Goal: Task Accomplishment & Management: Manage account settings

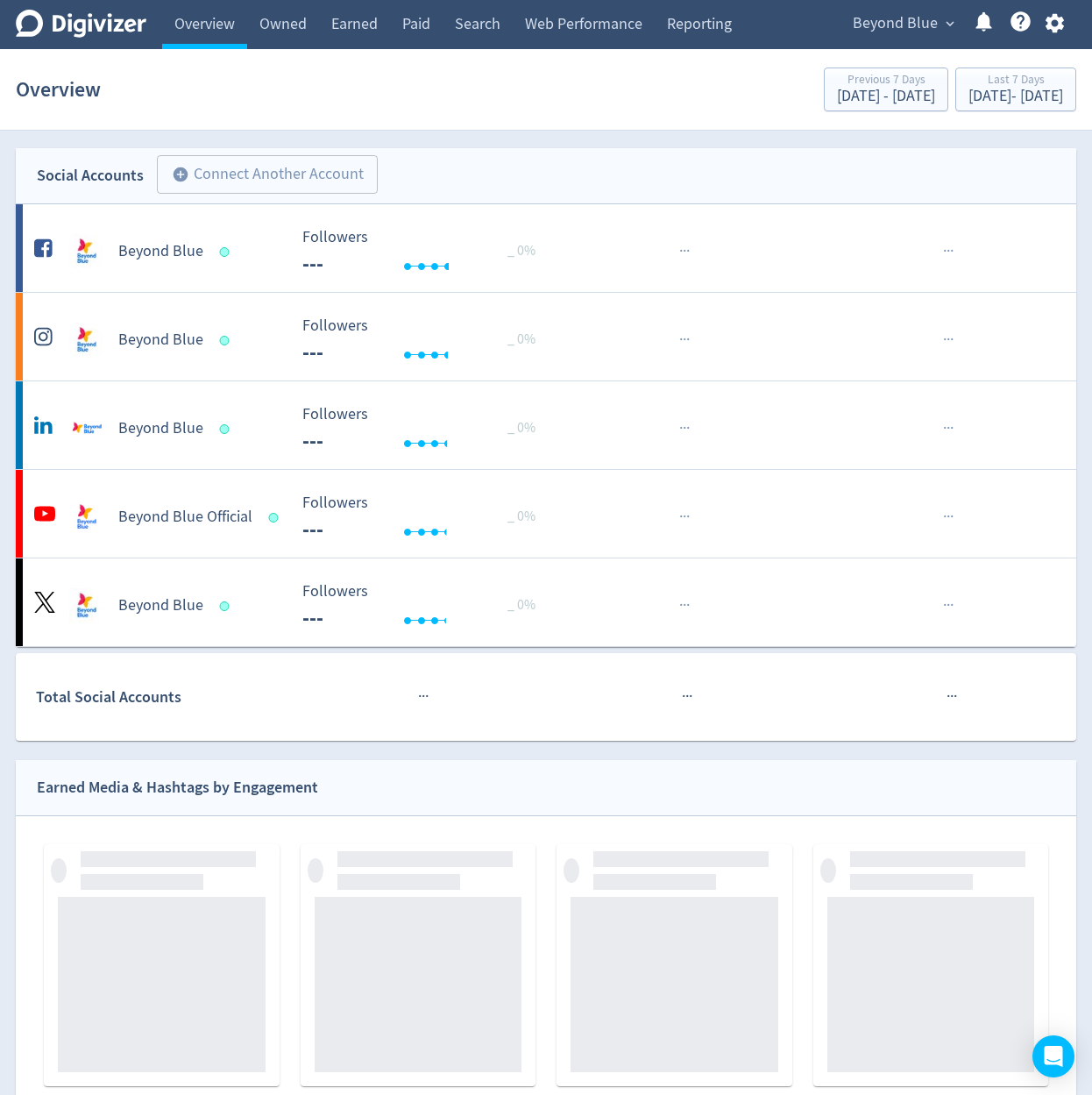
click at [914, 35] on span "Beyond Blue" at bounding box center [895, 23] width 85 height 28
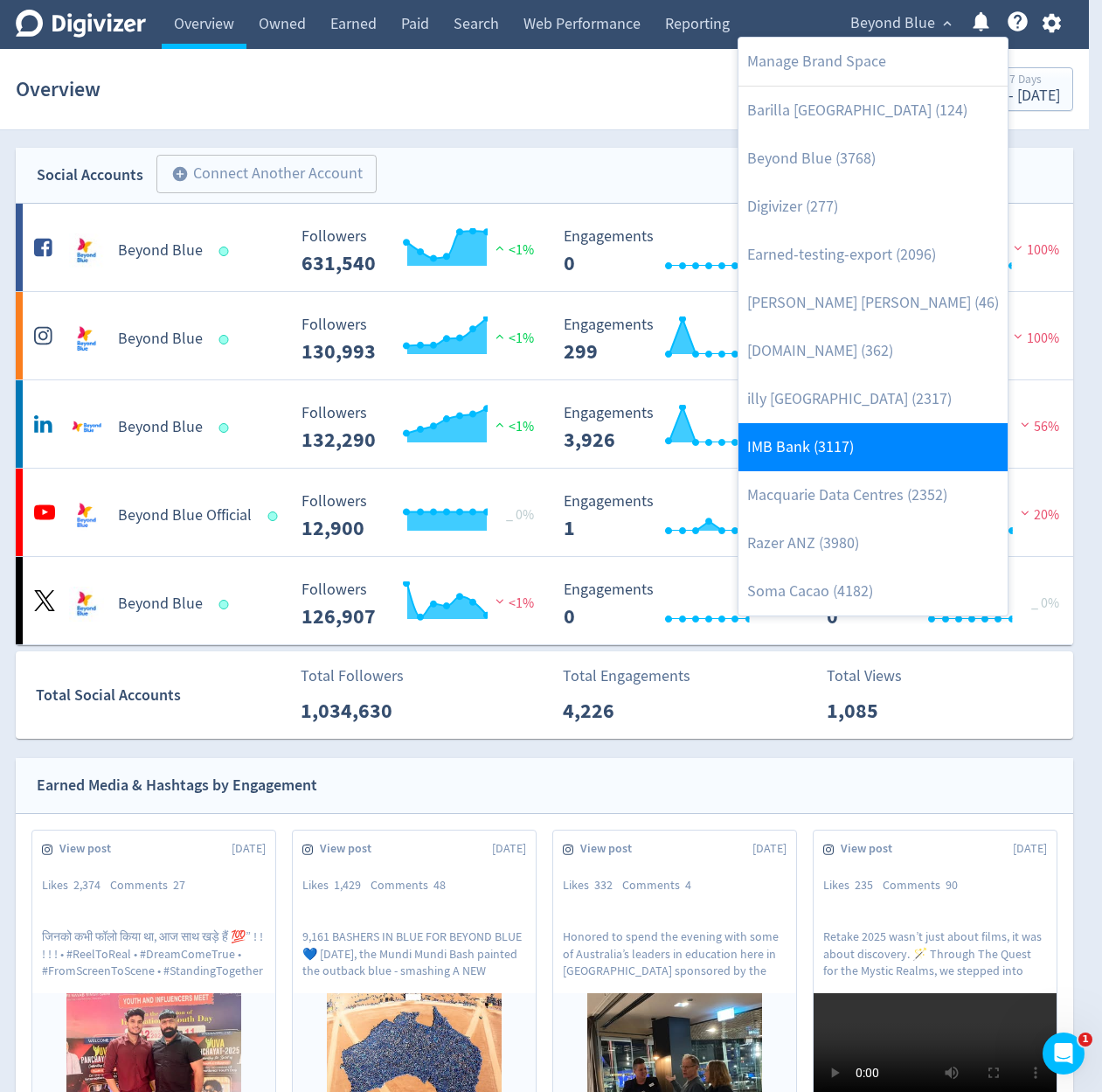
click at [854, 457] on link "IMB Bank (3117)" at bounding box center [873, 447] width 269 height 48
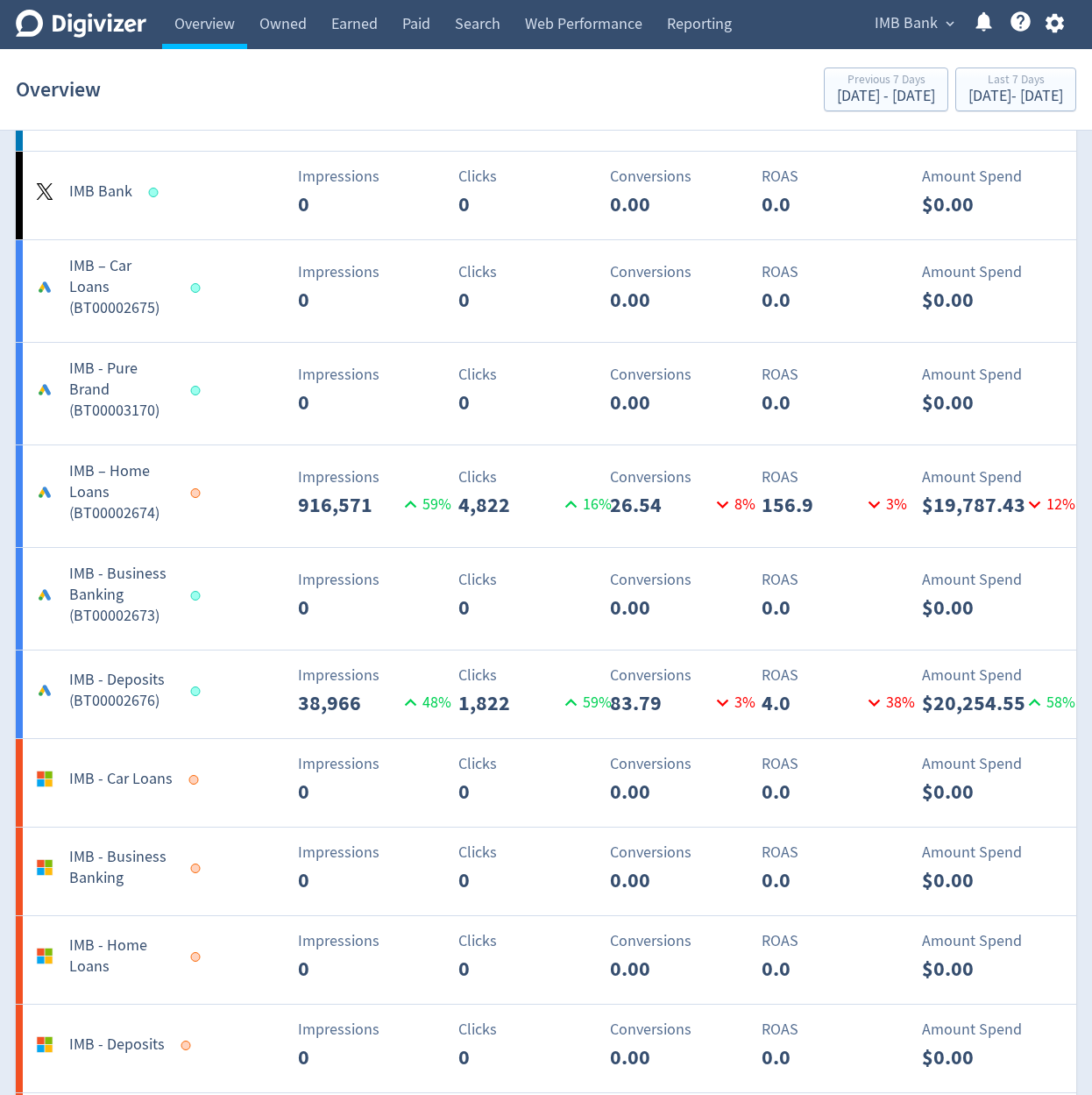
scroll to position [1367, 0]
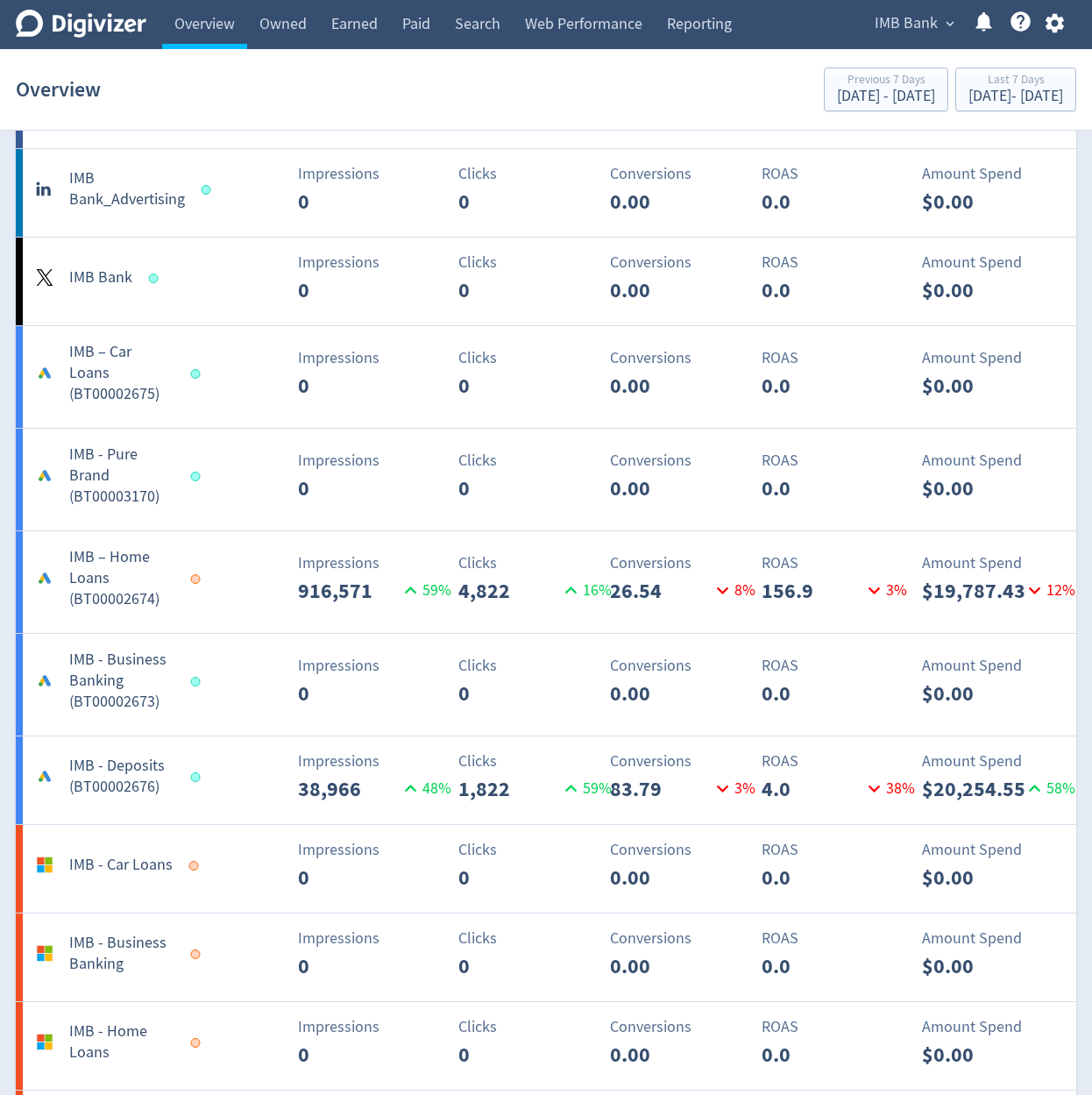
scroll to position [1367, 0]
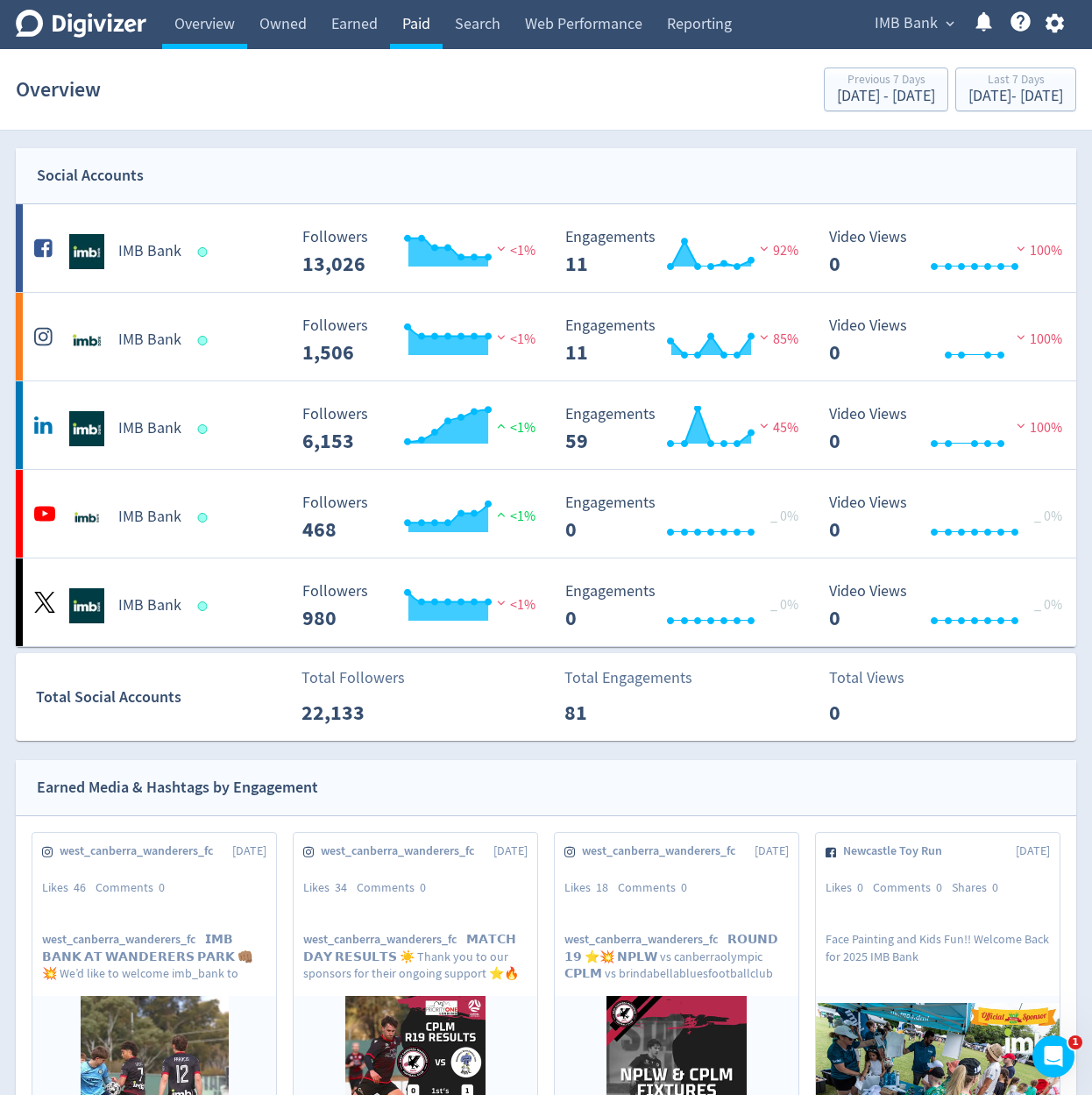
click at [427, 41] on link "Paid" at bounding box center [416, 24] width 52 height 49
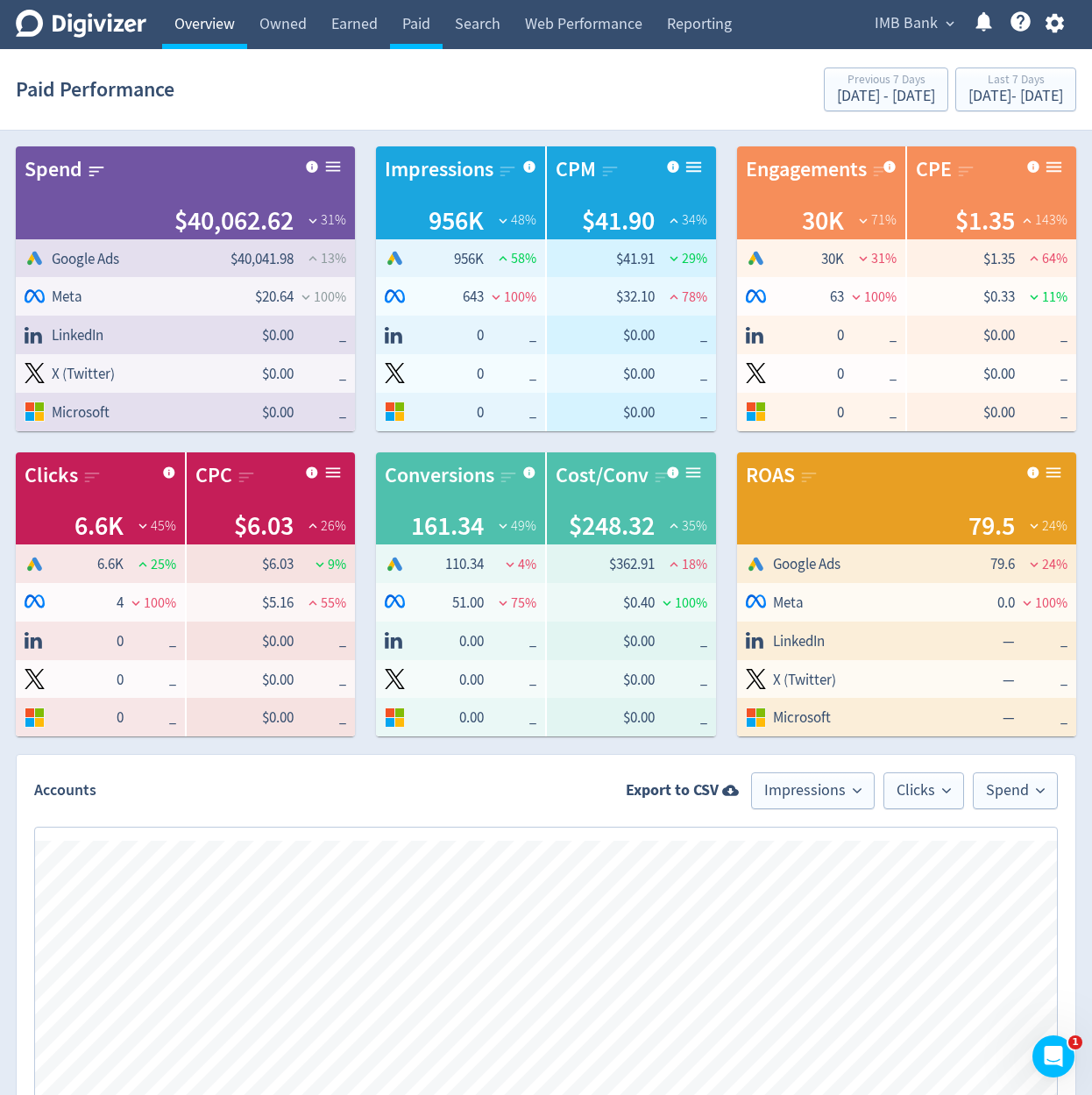
click at [170, 29] on link "Overview" at bounding box center [204, 24] width 85 height 49
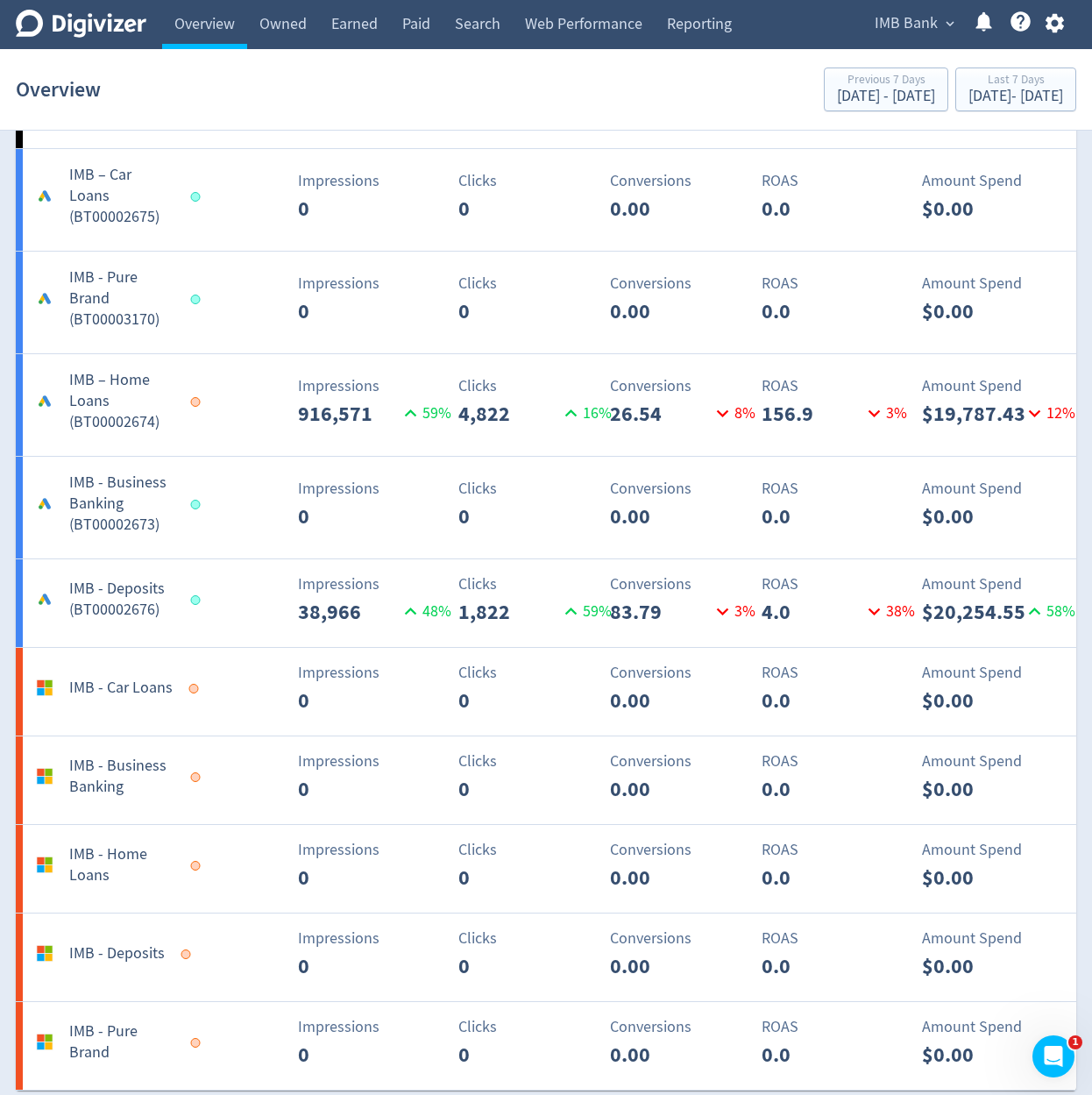
scroll to position [1472, 0]
click at [425, 20] on link "Paid" at bounding box center [416, 24] width 52 height 49
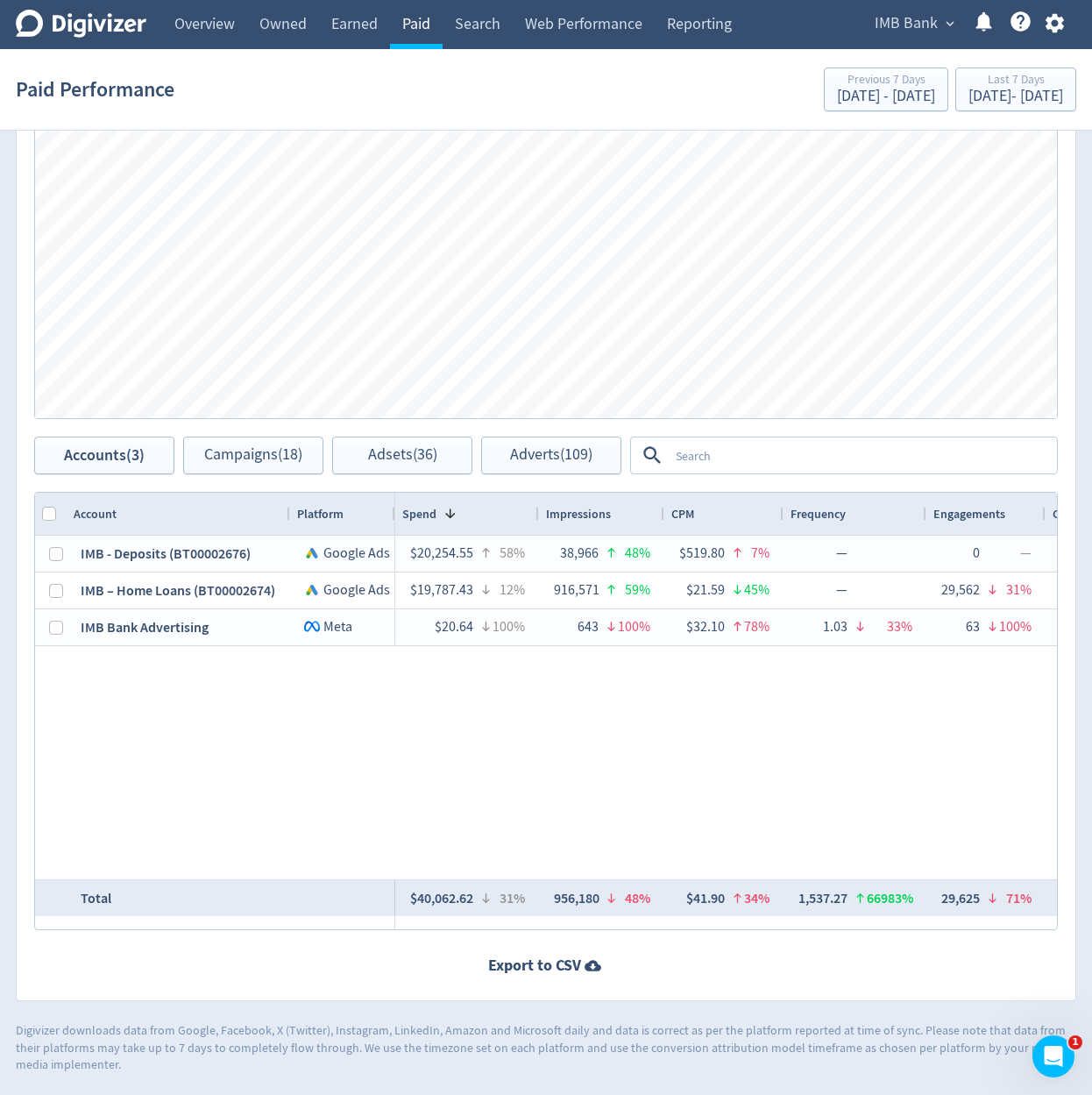
scroll to position [758, 0]
click at [210, 27] on link "Overview" at bounding box center [204, 24] width 85 height 49
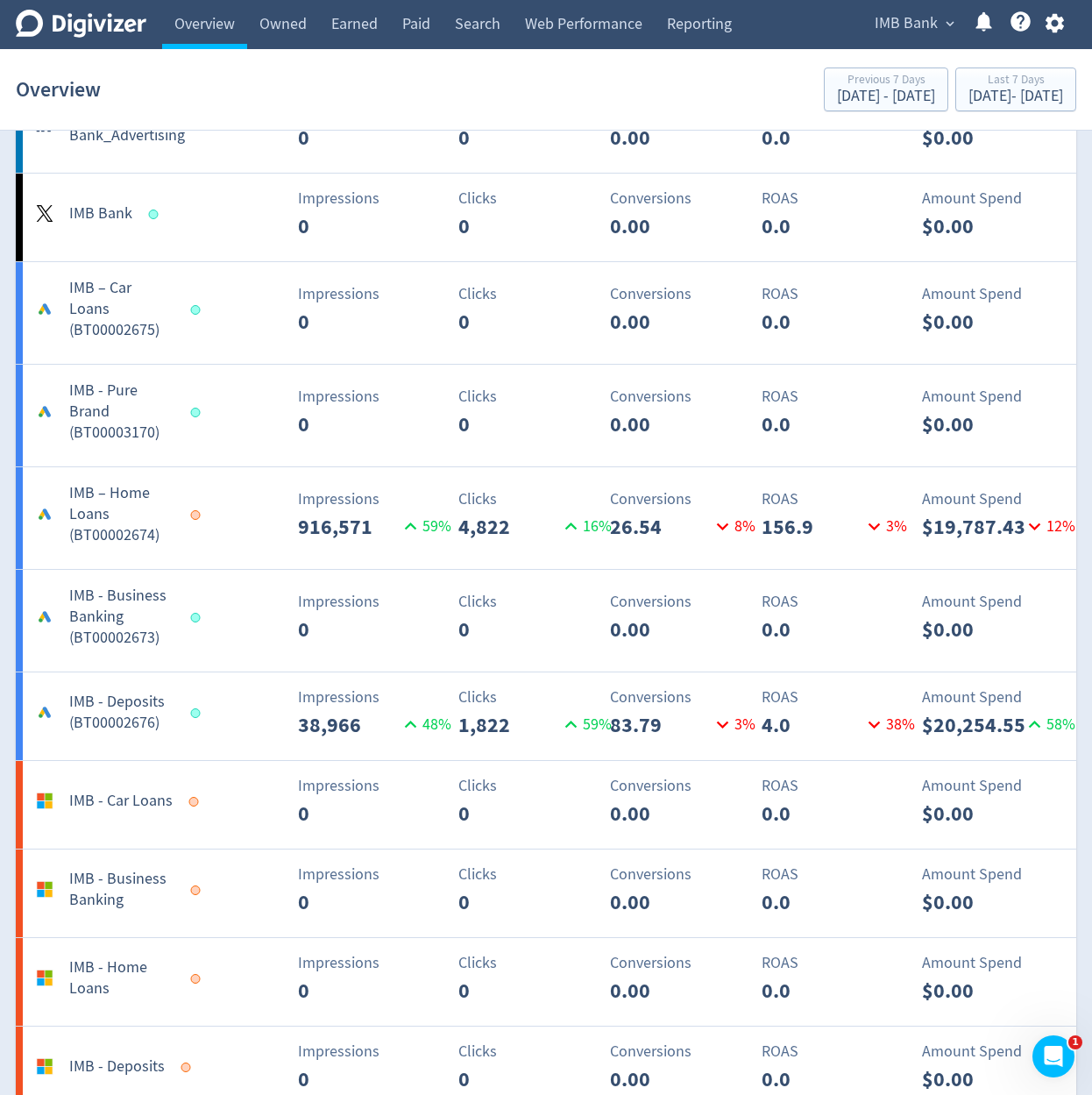
scroll to position [1367, 0]
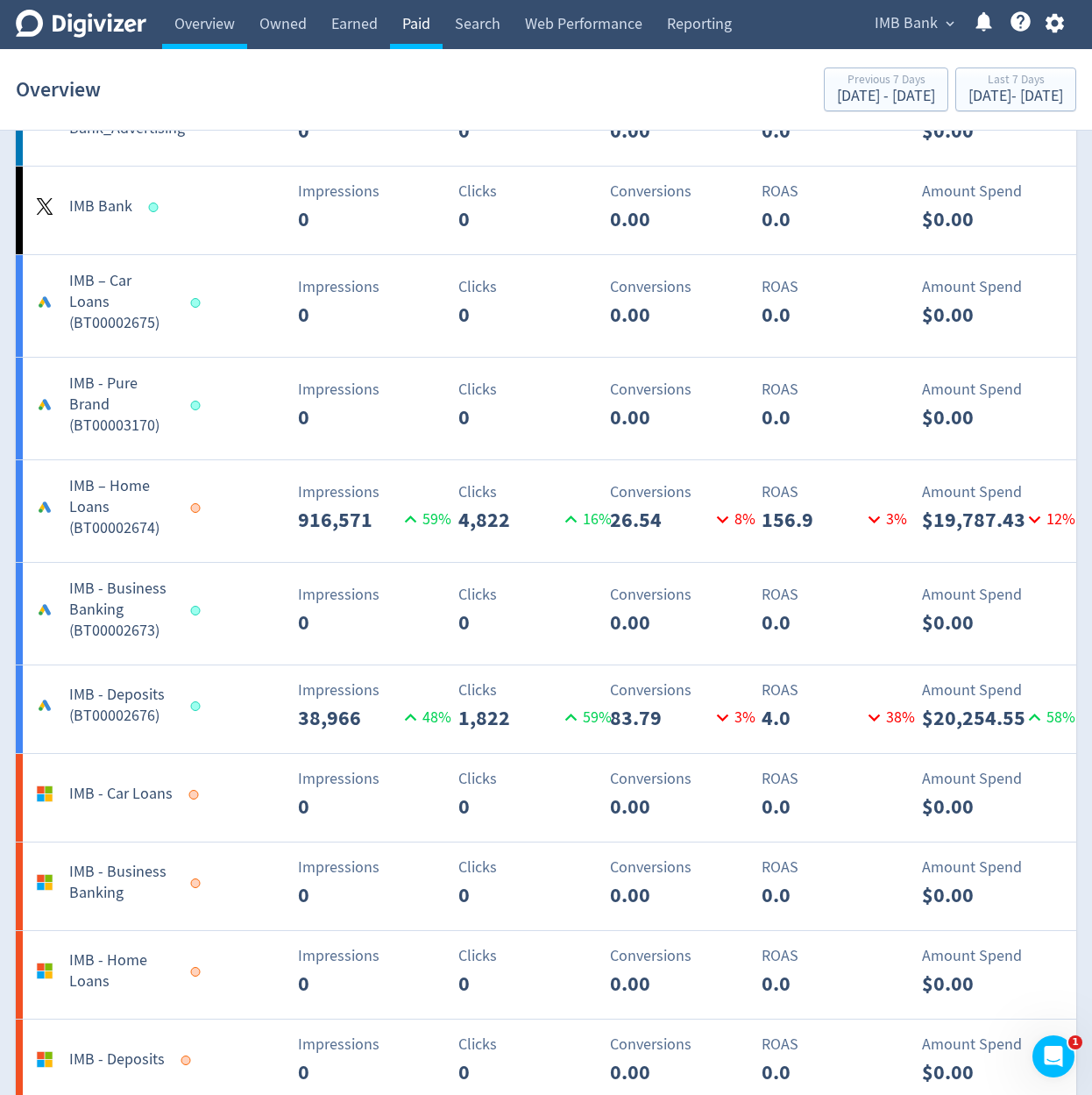
click at [432, 16] on link "Paid" at bounding box center [416, 24] width 52 height 49
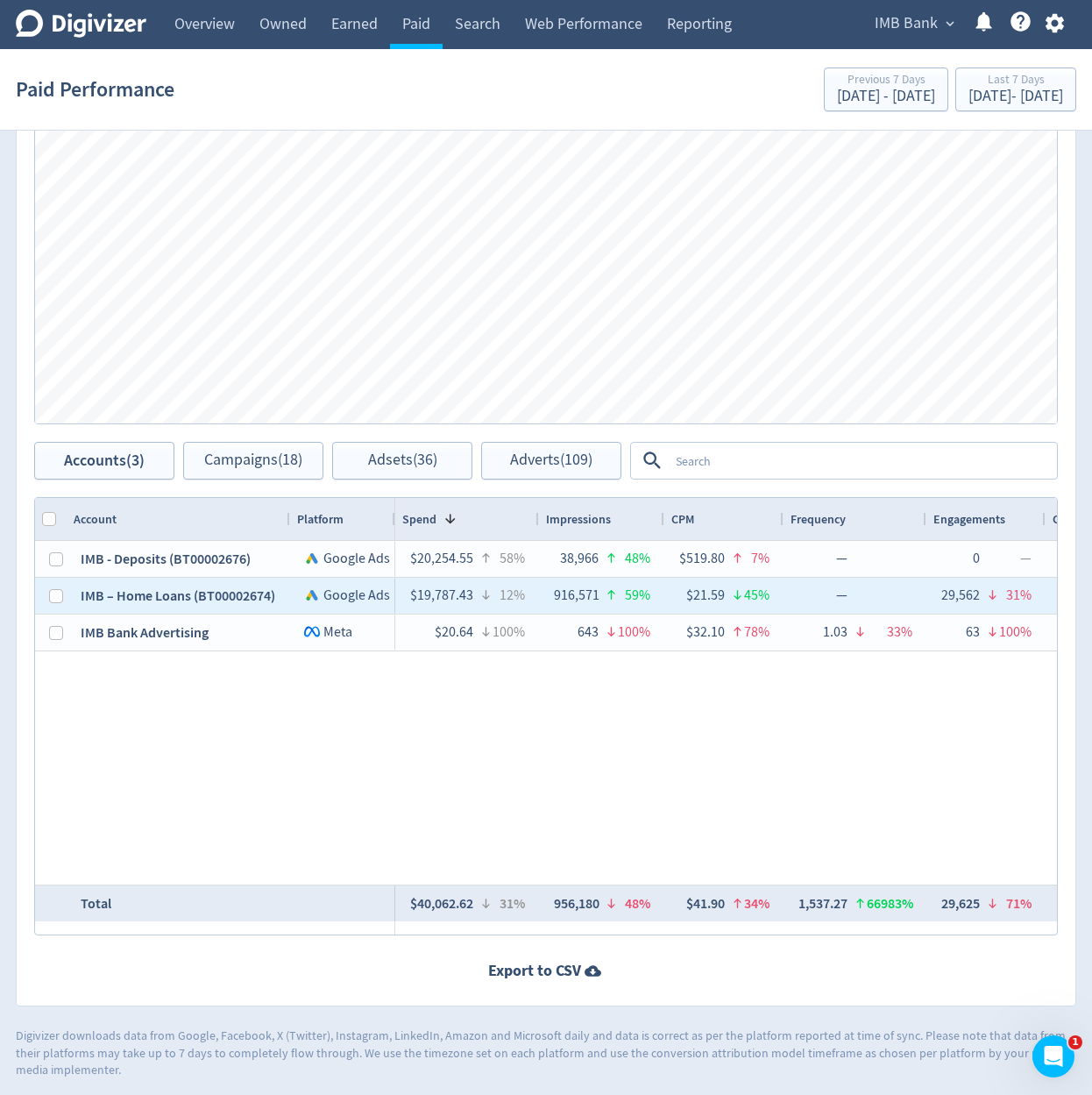
scroll to position [758, 0]
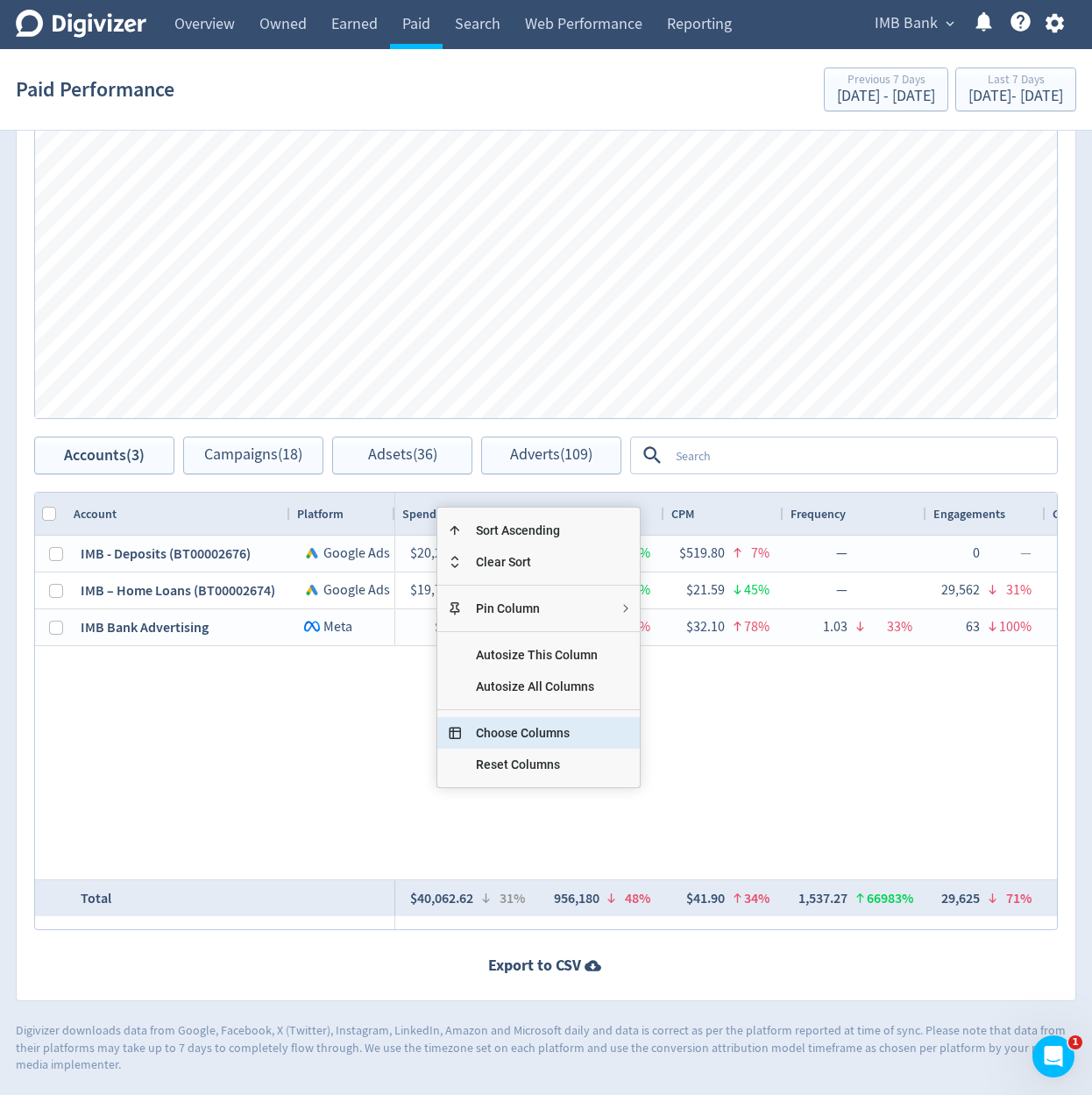
click at [569, 732] on span "Choose Columns" at bounding box center [536, 732] width 150 height 31
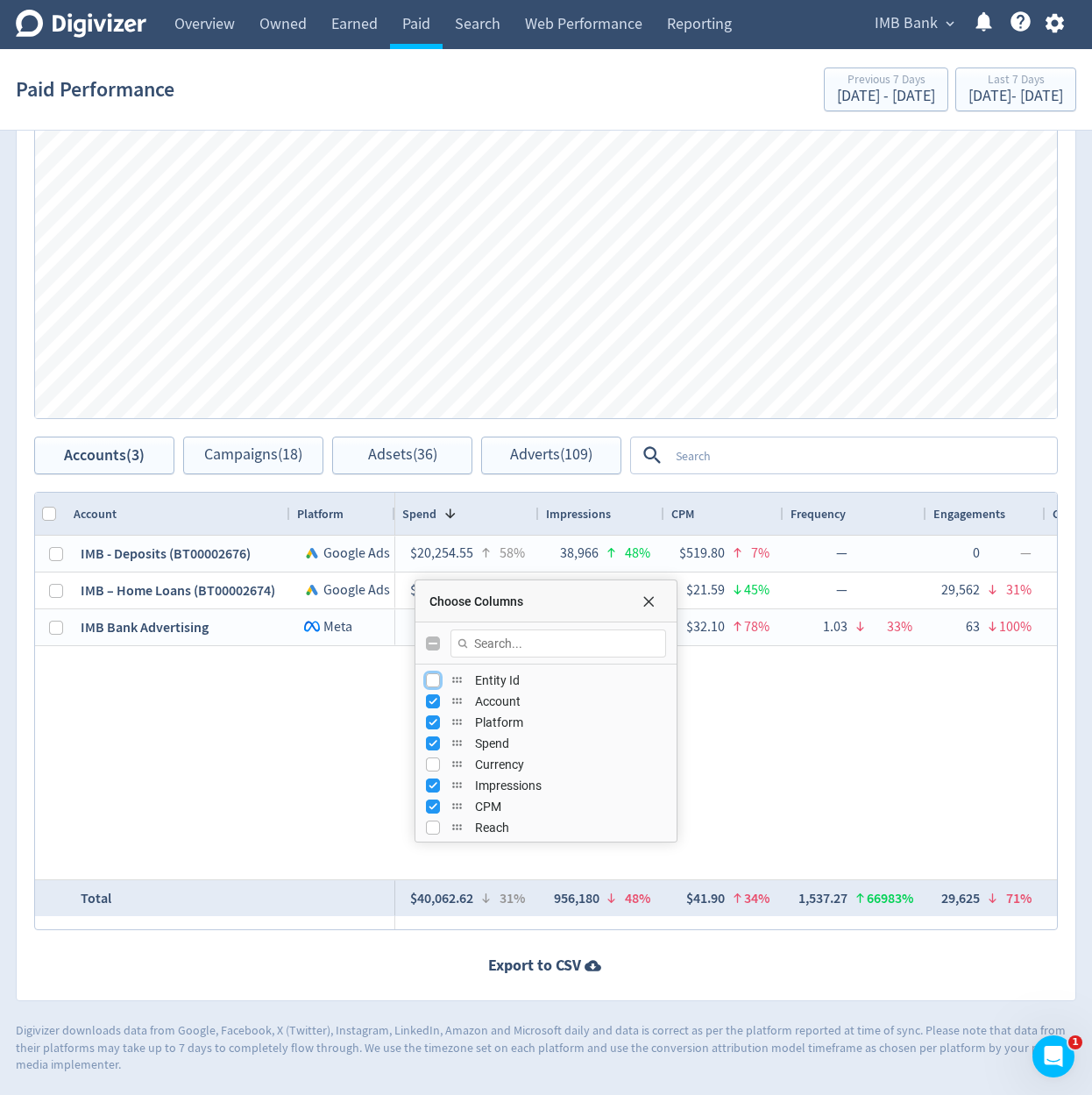
click at [434, 681] on input "Press SPACE to toggle visibility (hidden)" at bounding box center [432, 680] width 14 height 14
checkbox input "true"
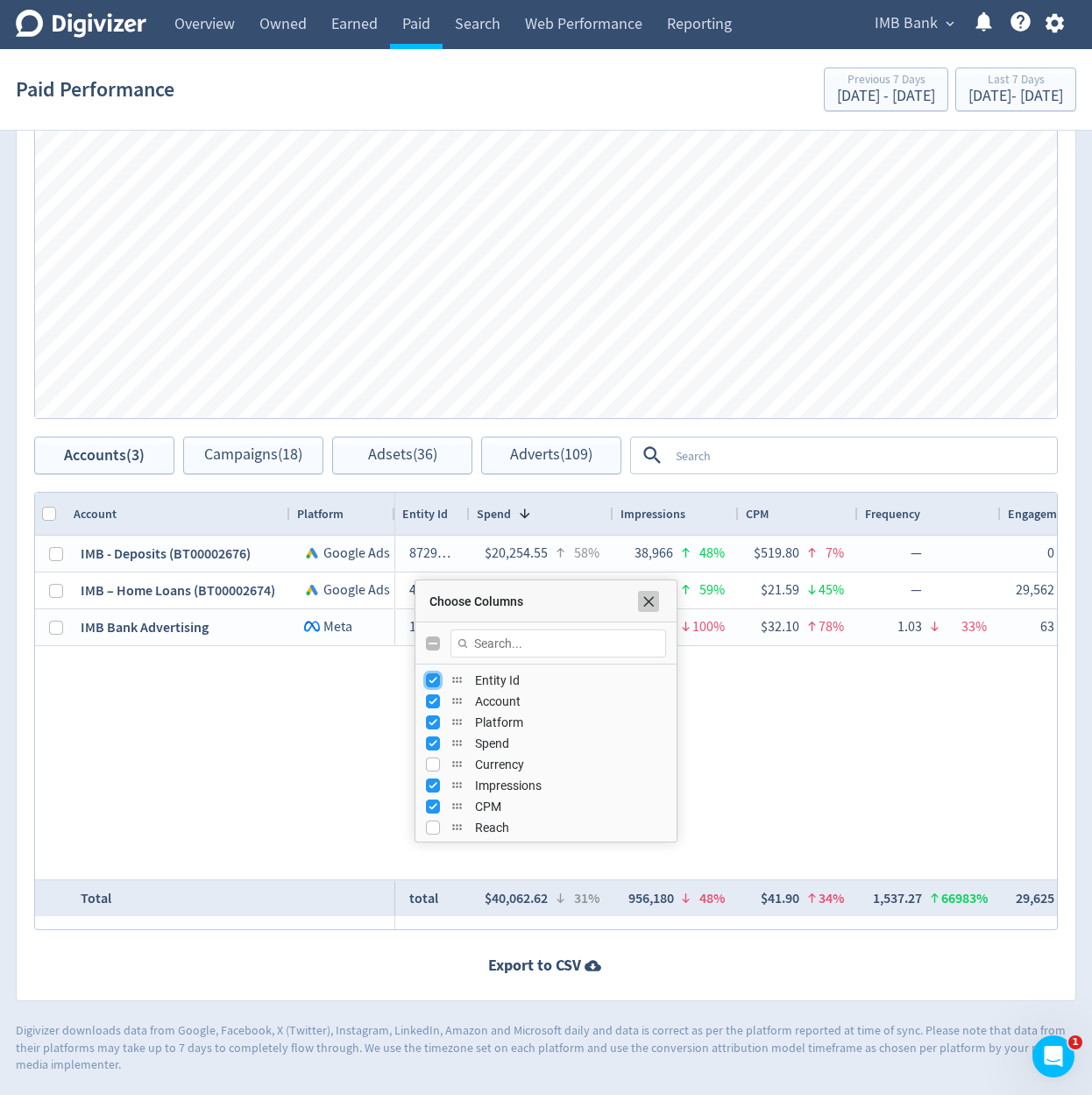
click at [653, 604] on span "Choose Columns" at bounding box center [648, 601] width 14 height 14
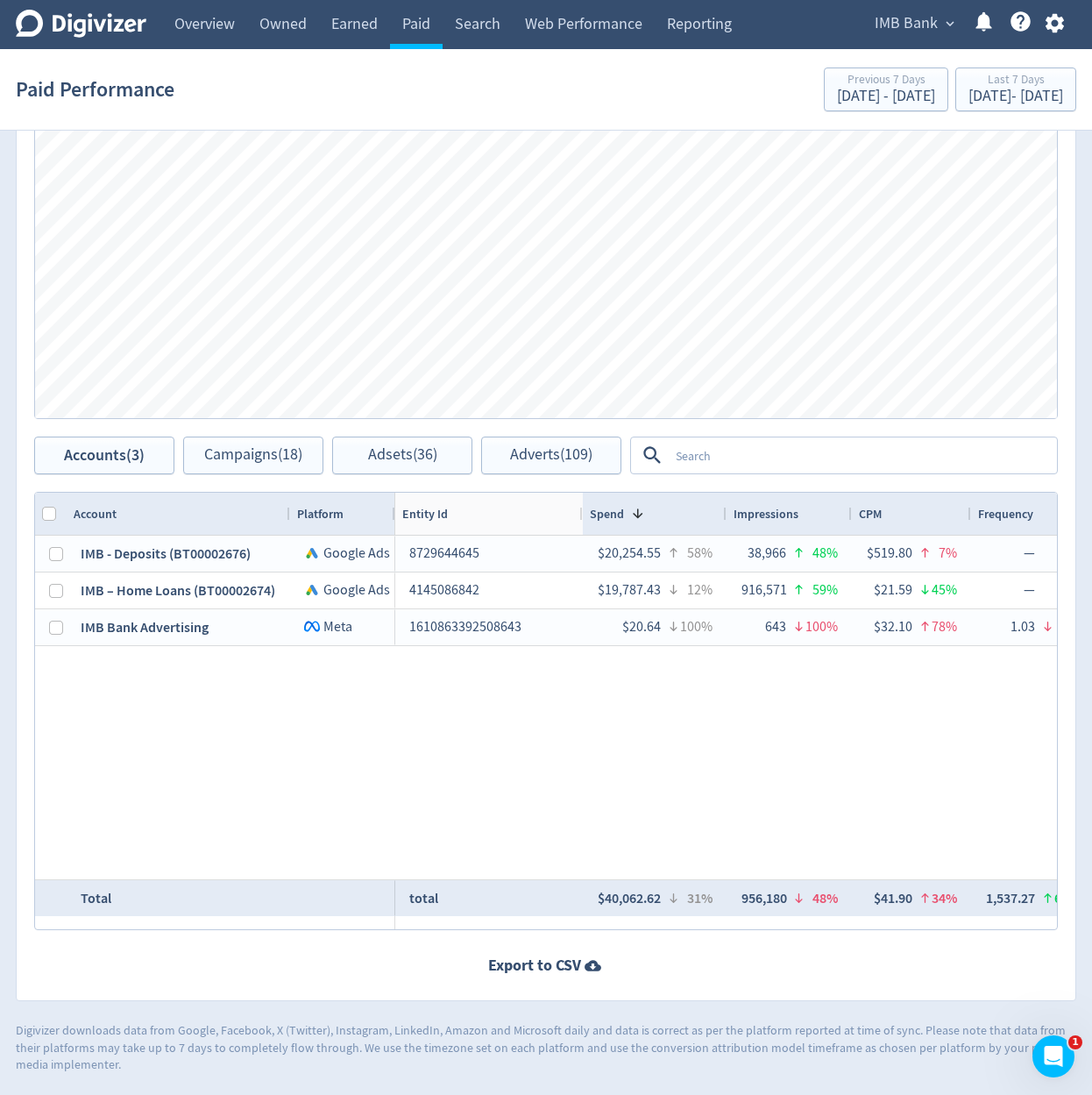
drag, startPoint x: 466, startPoint y: 511, endPoint x: 580, endPoint y: 514, distance: 114.0
click at [580, 514] on div at bounding box center [582, 513] width 7 height 42
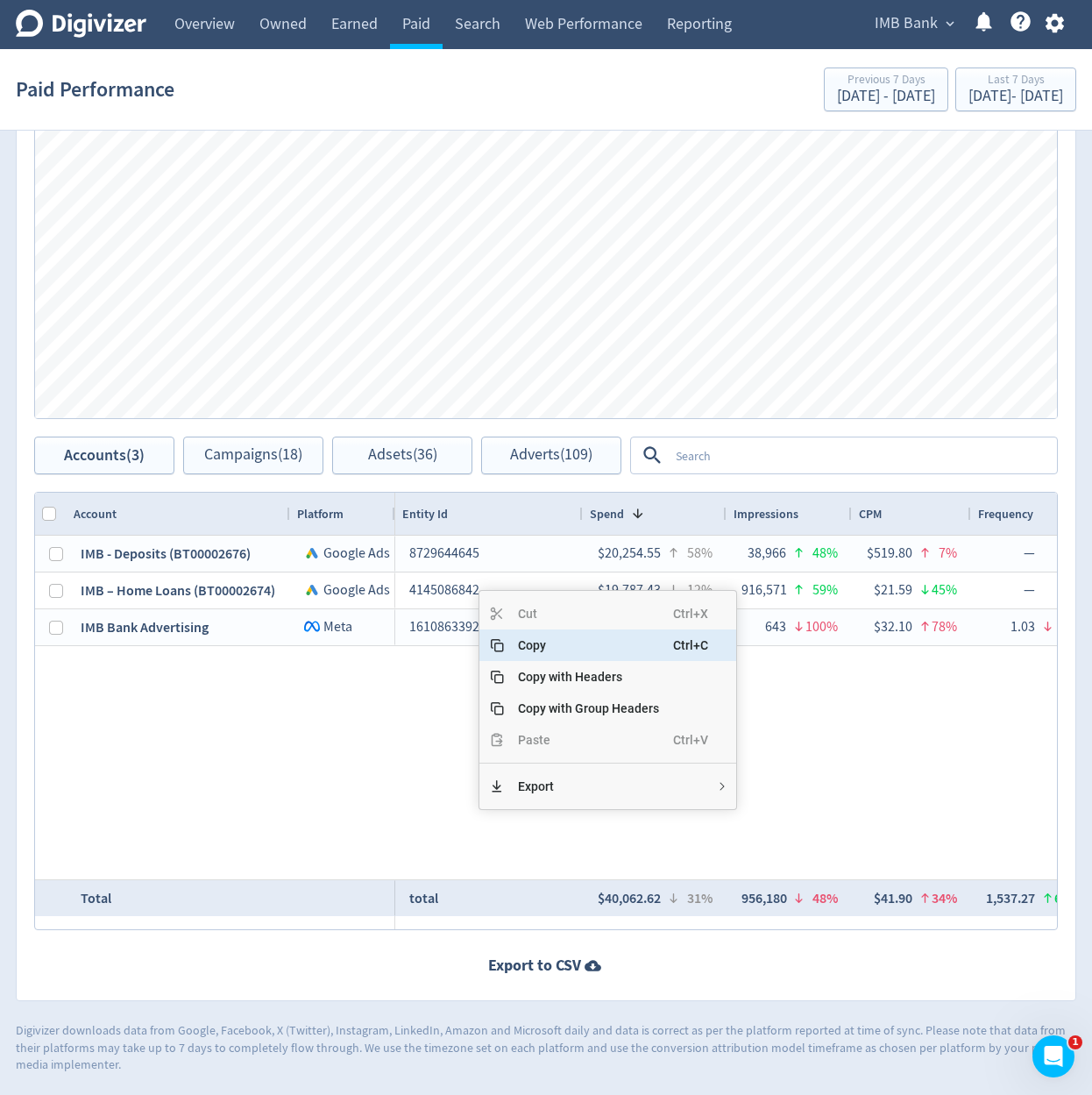
click at [549, 649] on span "Copy" at bounding box center [589, 645] width 169 height 31
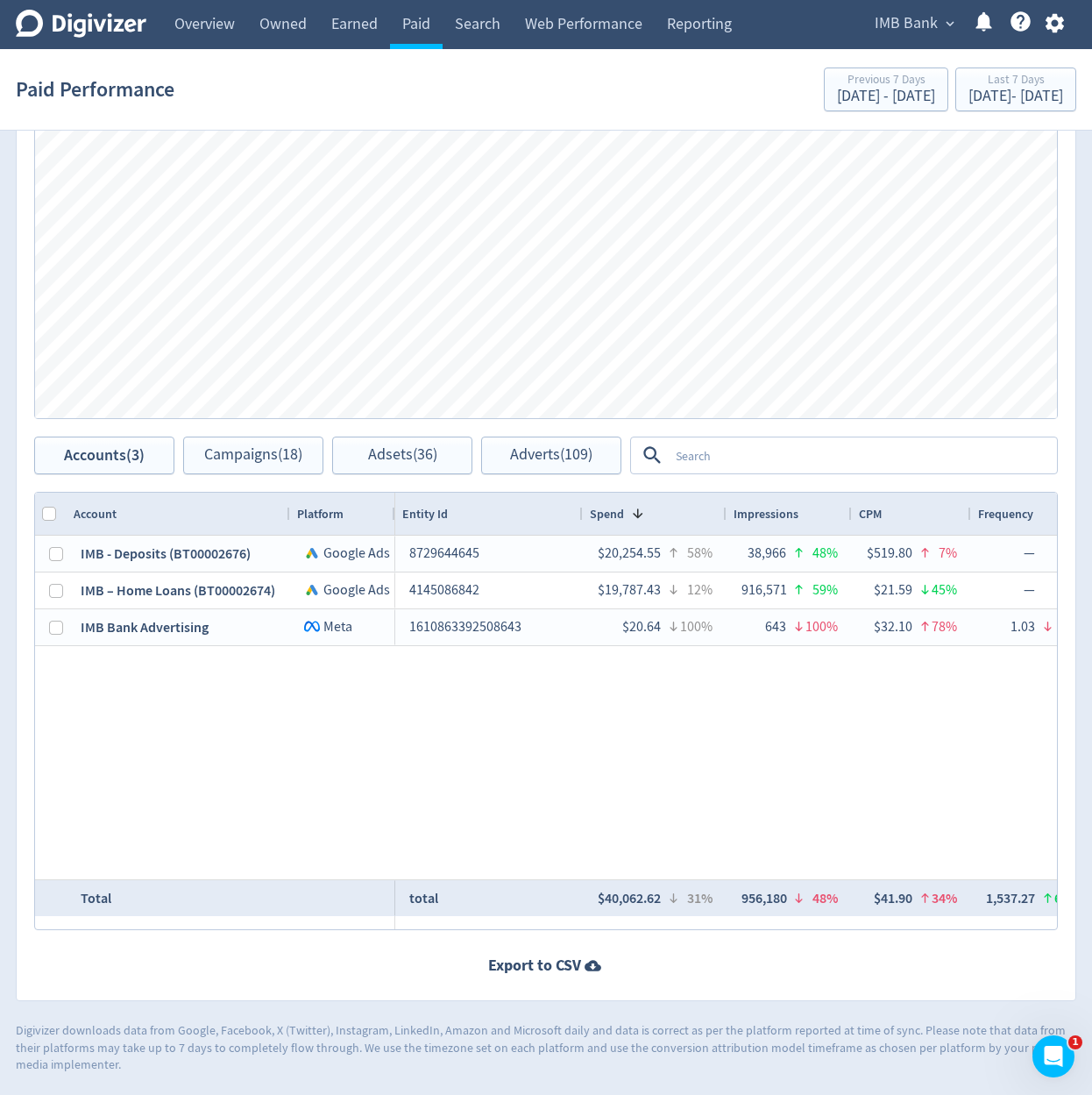
scroll to position [1121, 0]
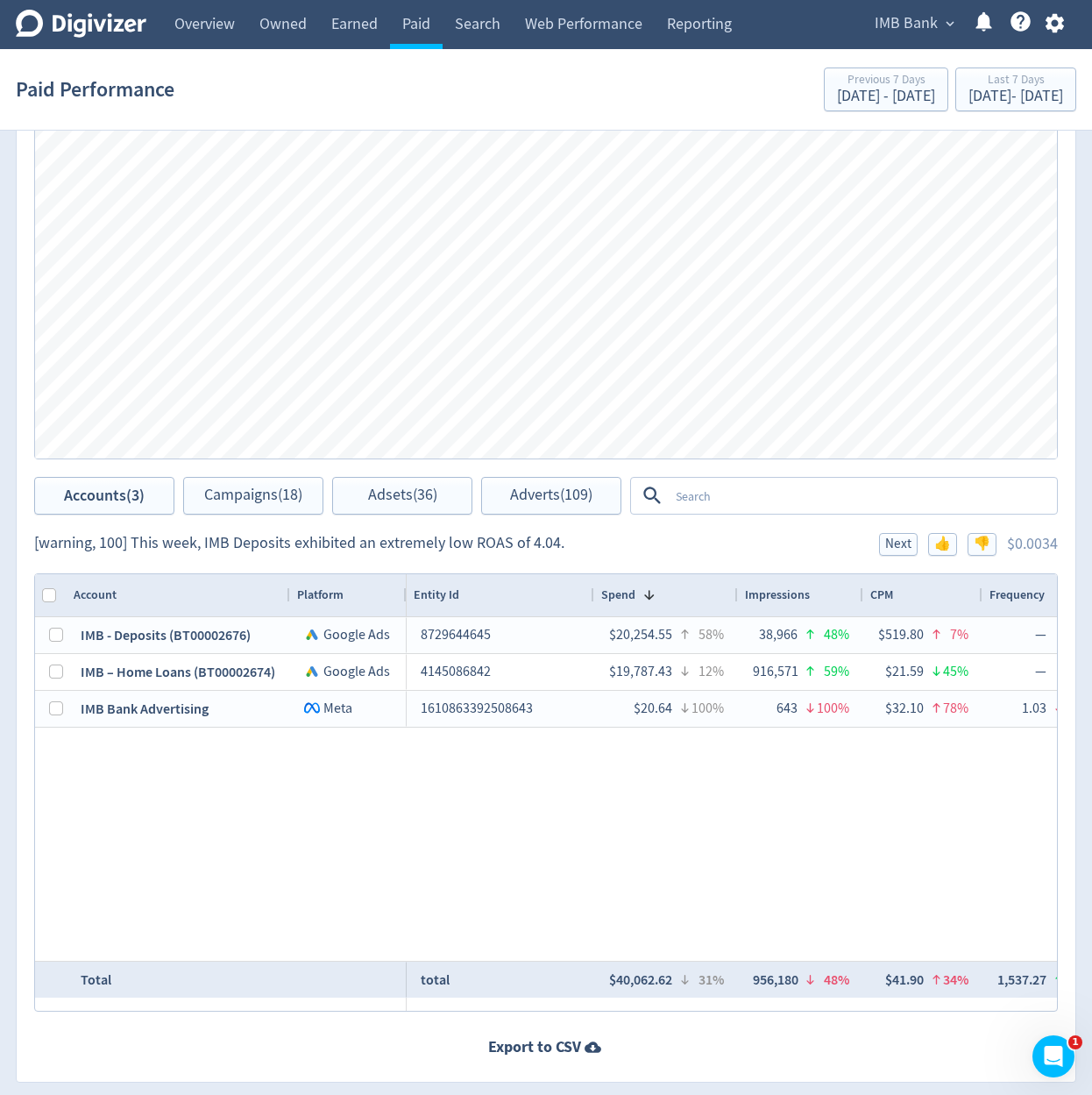
drag, startPoint x: 393, startPoint y: 591, endPoint x: 403, endPoint y: 600, distance: 13.5
click at [403, 600] on div at bounding box center [406, 595] width 7 height 42
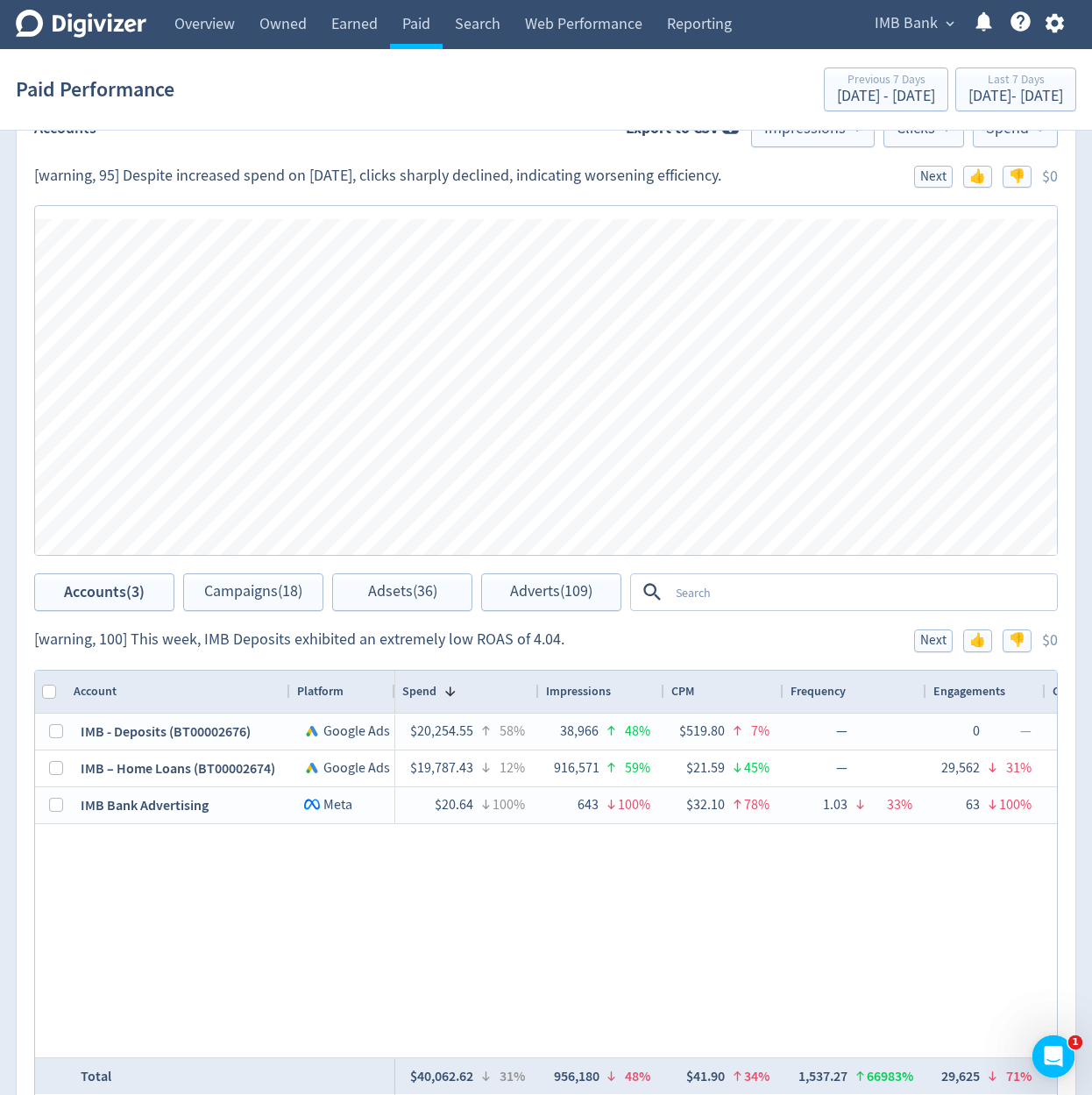
scroll to position [1016, 0]
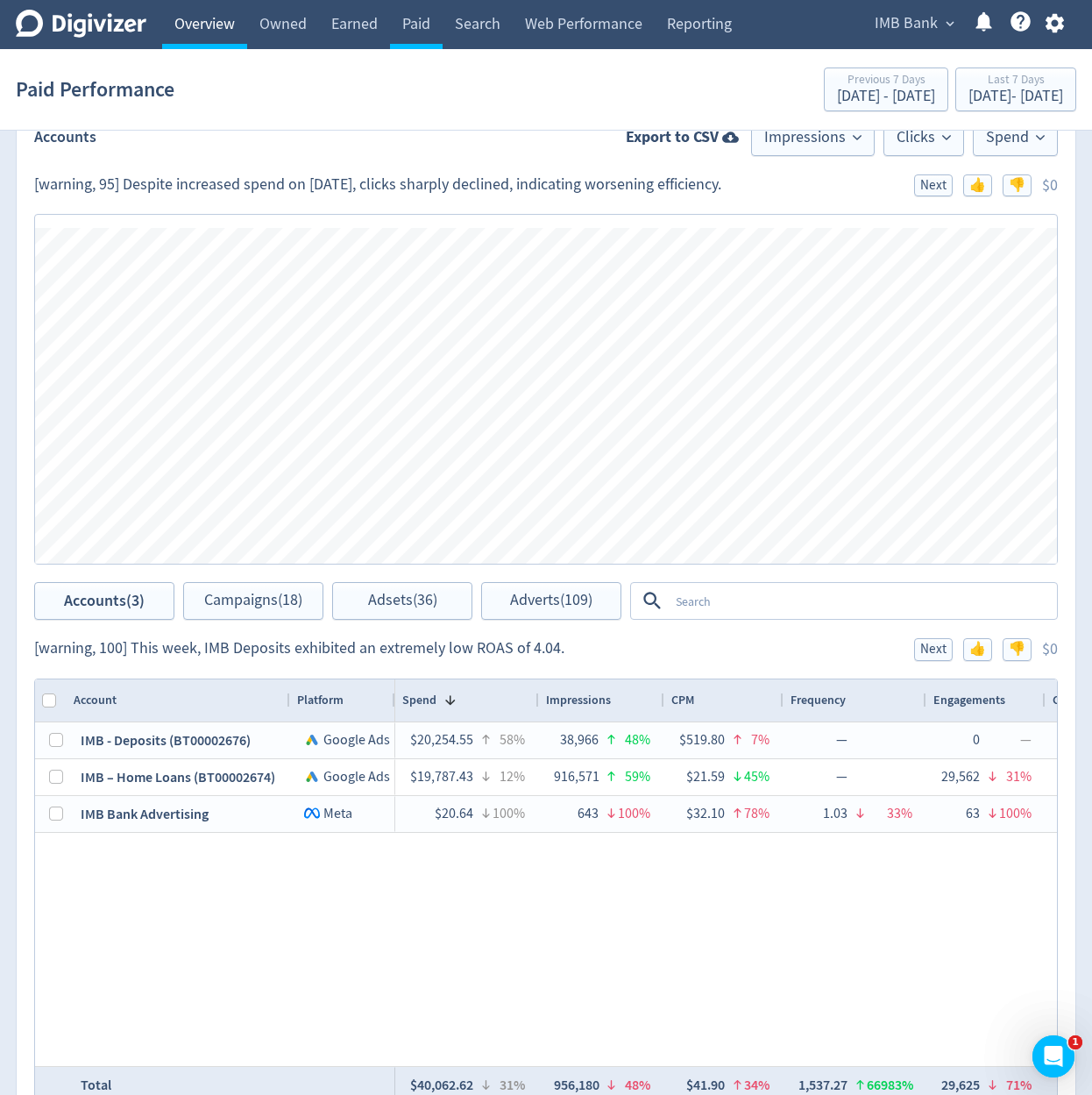
click at [187, 24] on link "Overview" at bounding box center [204, 24] width 85 height 49
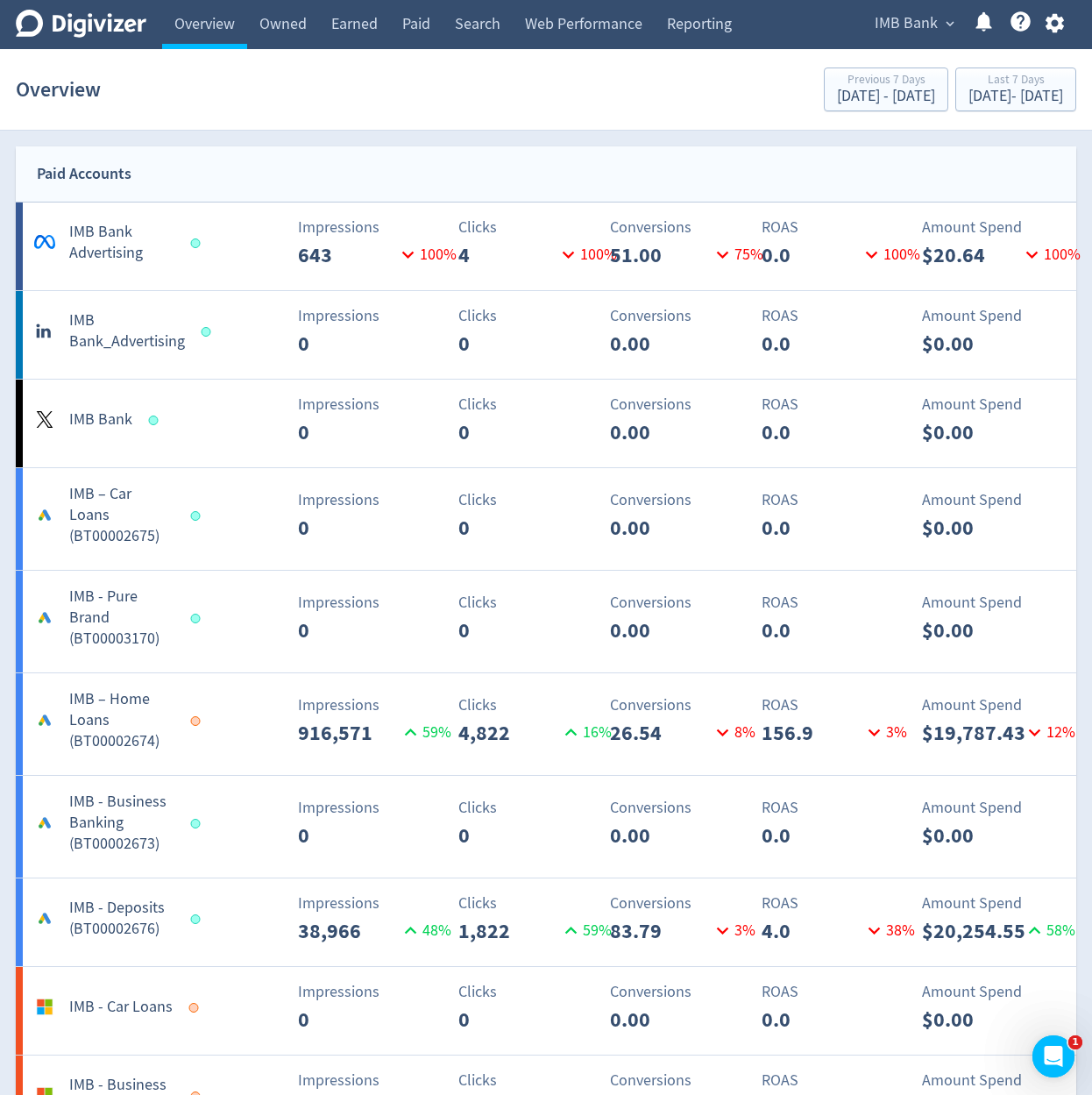
scroll to position [1157, 0]
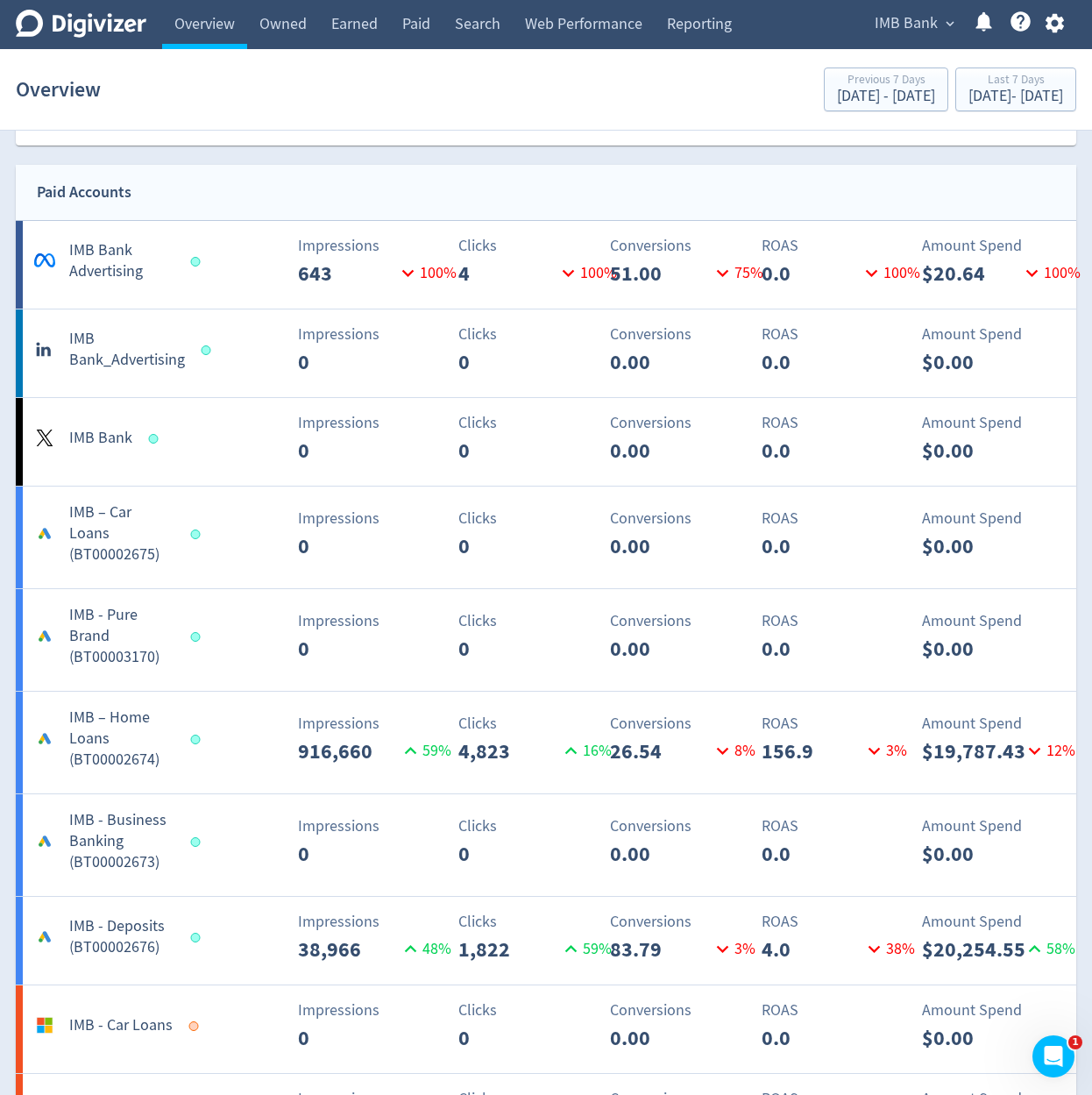
scroll to position [1157, 0]
